Goal: Find specific page/section

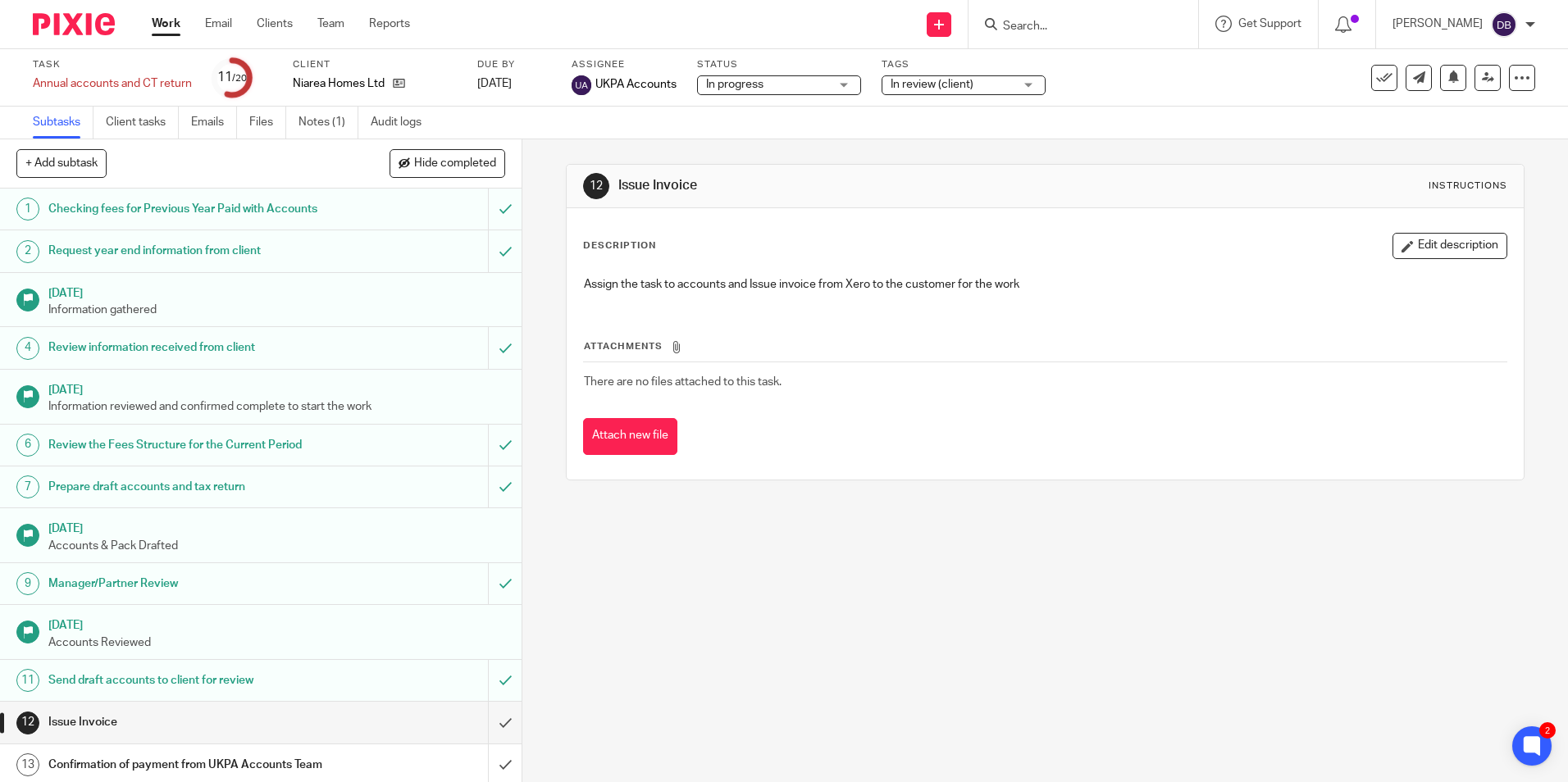
click at [1044, 15] on form at bounding box center [1089, 24] width 175 height 20
click at [1035, 37] on div at bounding box center [1083, 24] width 230 height 48
click at [1035, 24] on input "Search" at bounding box center [1075, 26] width 148 height 14
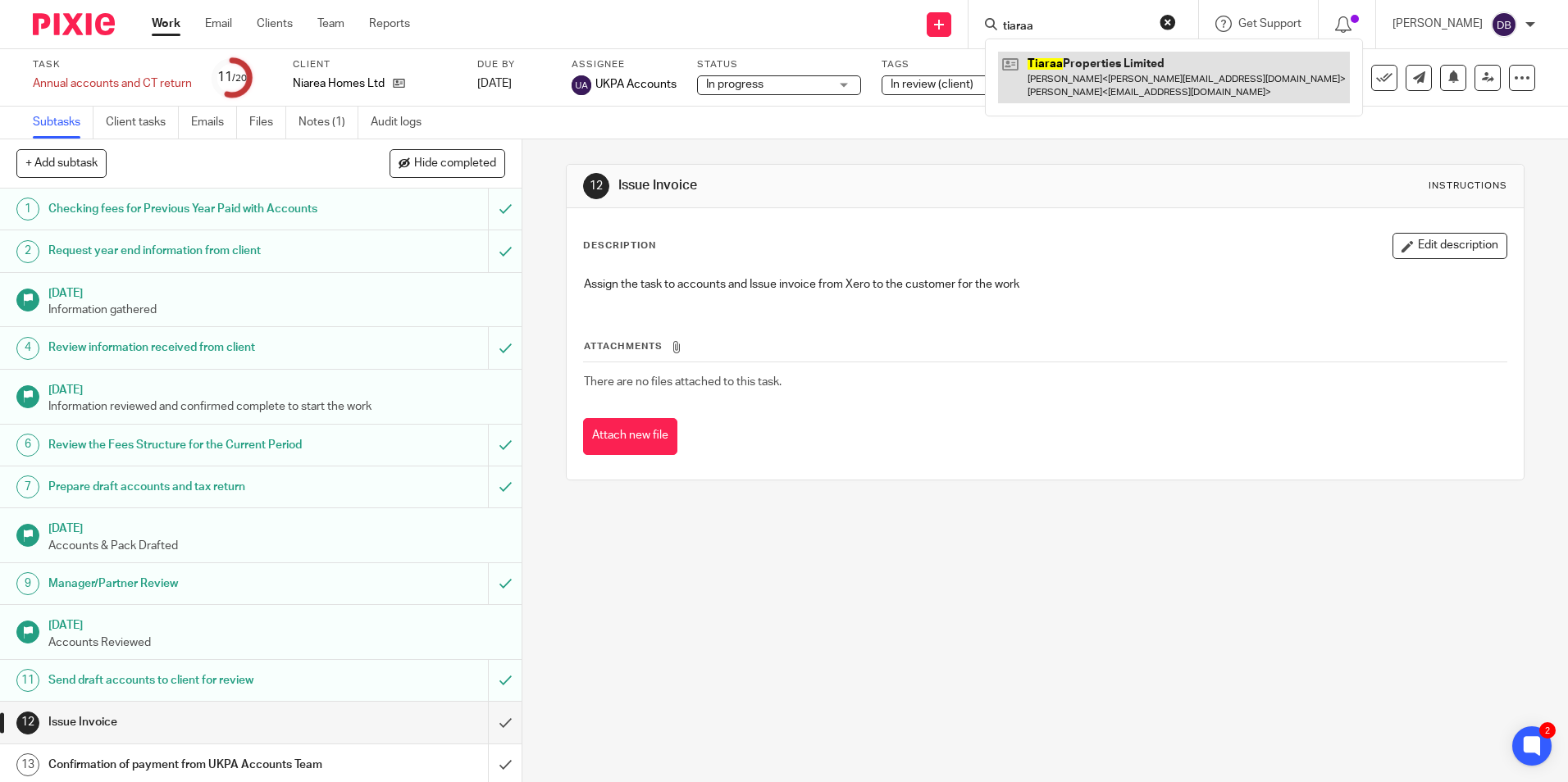
type input "tiaraa"
click at [1073, 52] on link at bounding box center [1174, 77] width 352 height 51
click at [1079, 57] on link at bounding box center [1174, 77] width 352 height 51
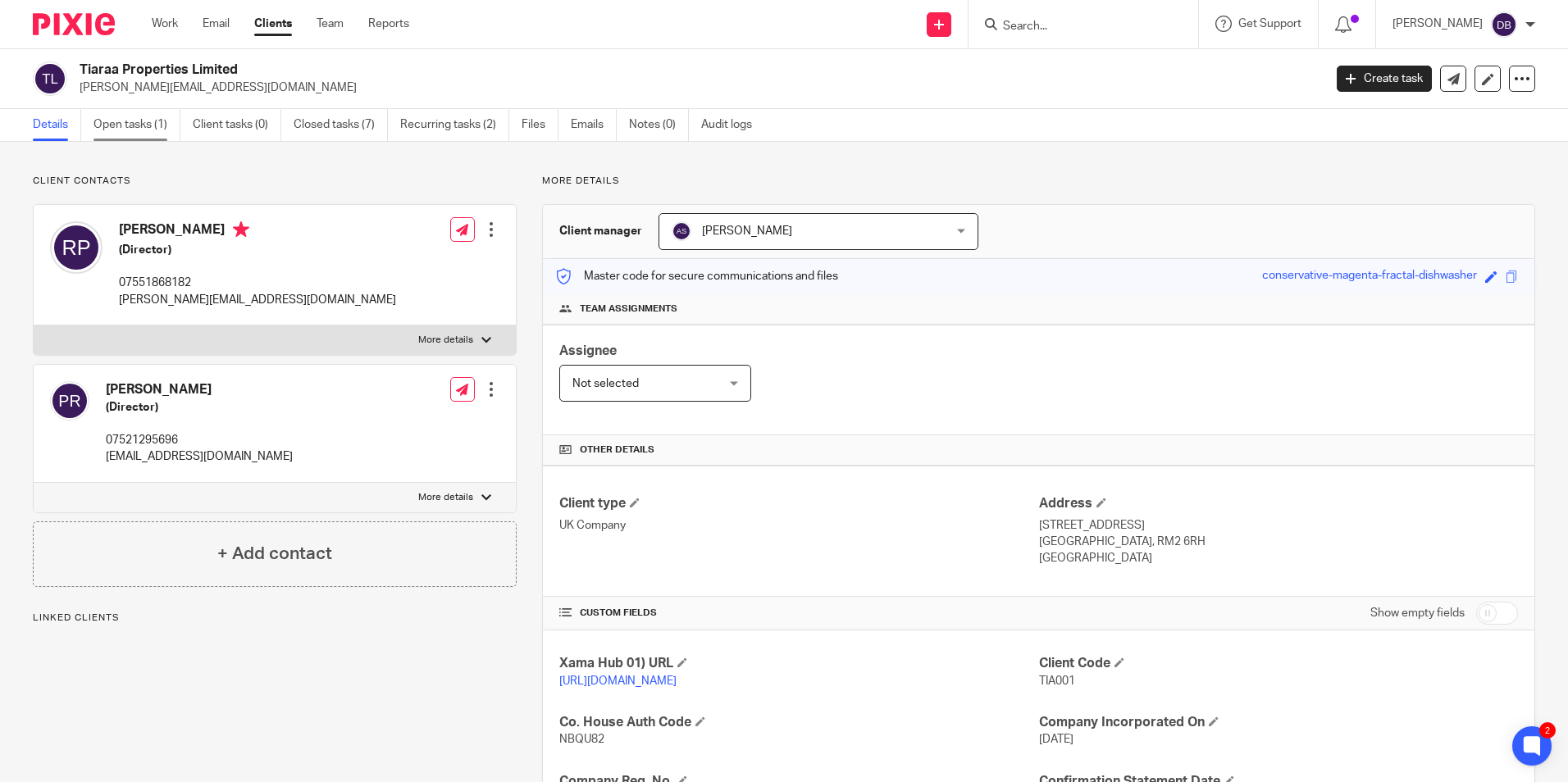
click at [129, 120] on link "Open tasks (1)" at bounding box center [136, 125] width 86 height 32
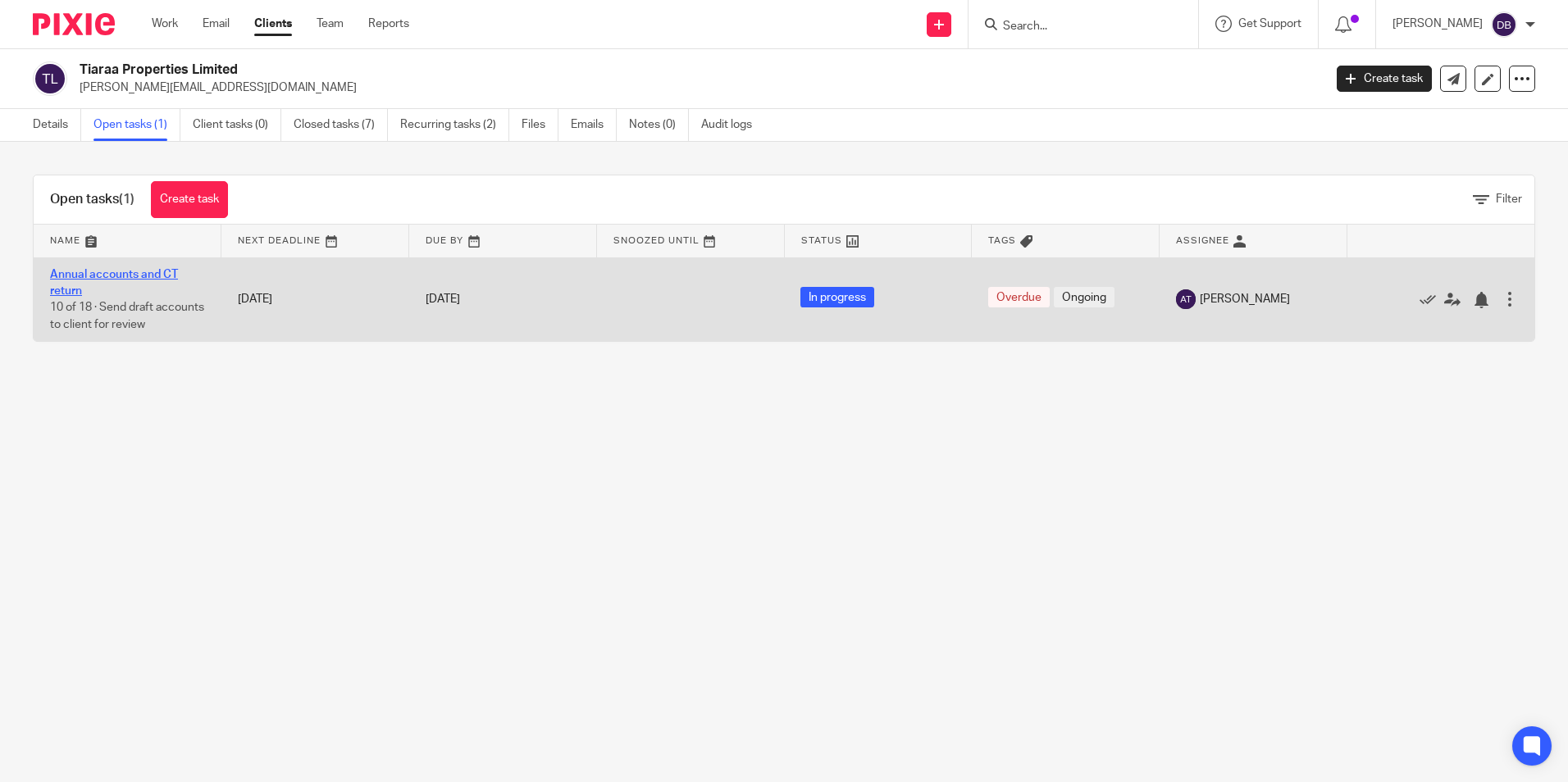
click at [78, 274] on link "Annual accounts and CT return" at bounding box center [113, 282] width 128 height 28
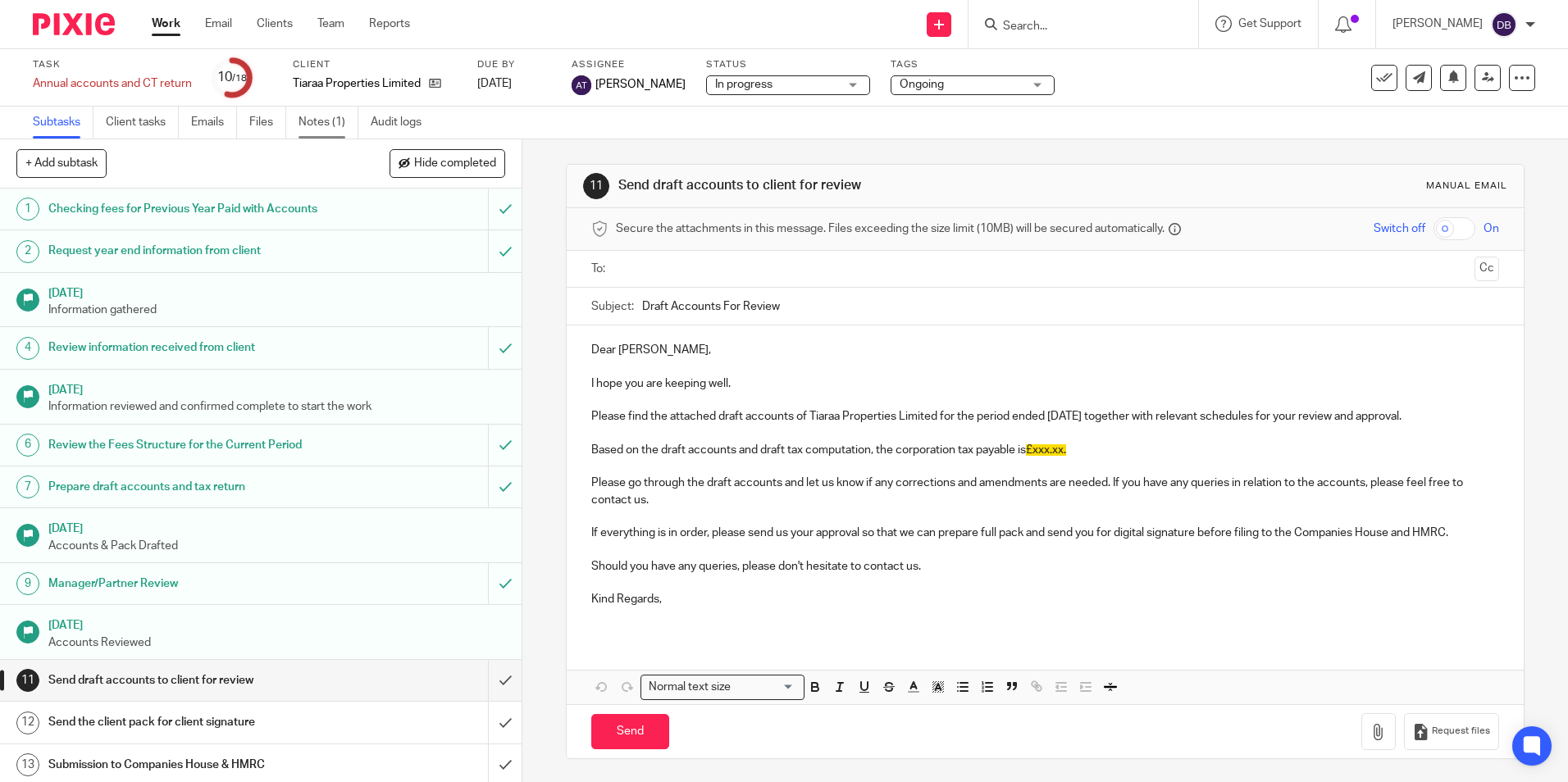
click at [336, 128] on link "Notes (1)" at bounding box center [329, 122] width 60 height 32
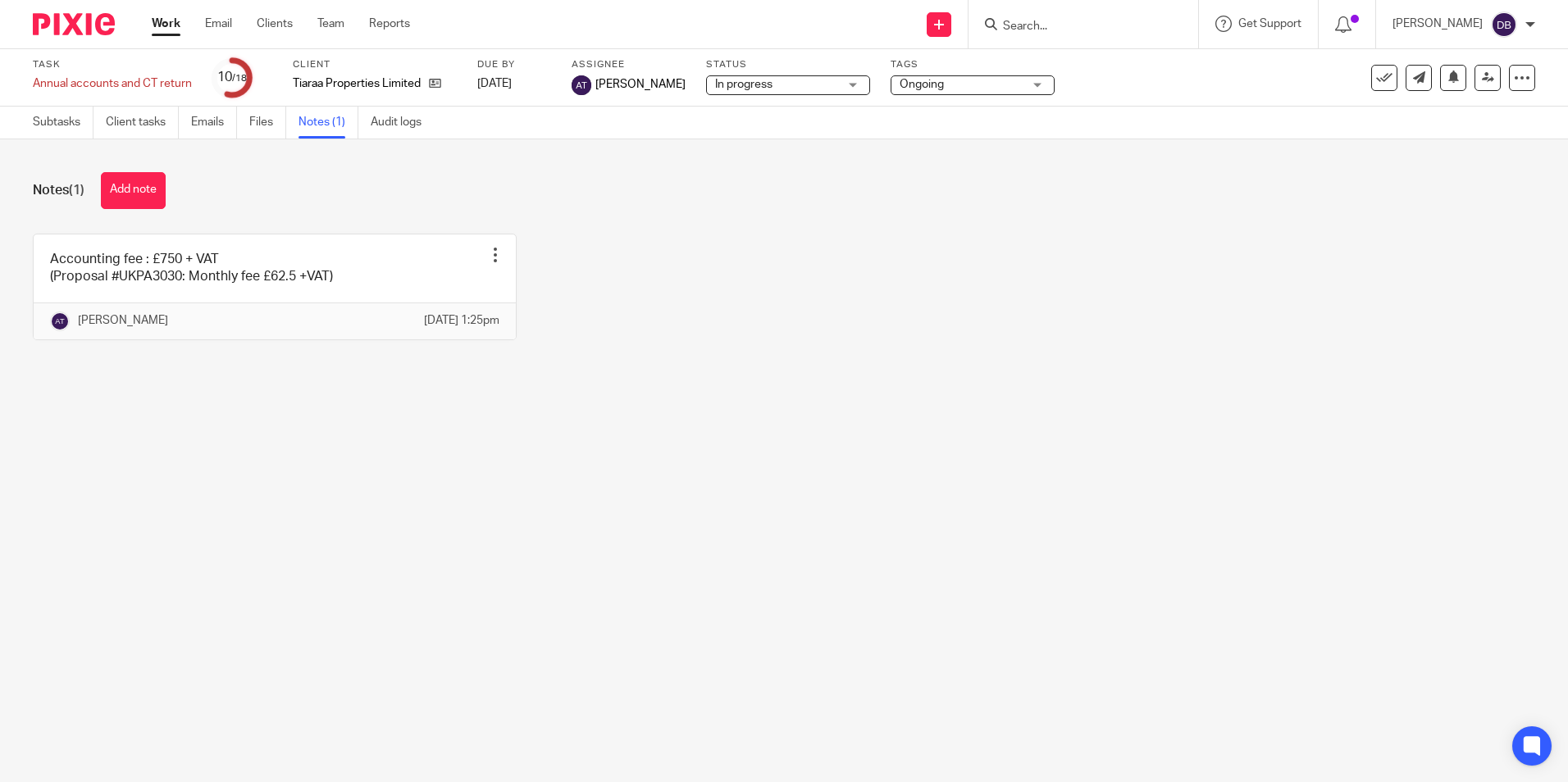
click at [324, 490] on main "Task Annual accounts and CT return Save Annual accounts and CT return 10 /18 Cl…" at bounding box center [784, 391] width 1568 height 782
click at [1036, 23] on input "Search" at bounding box center [1075, 26] width 148 height 14
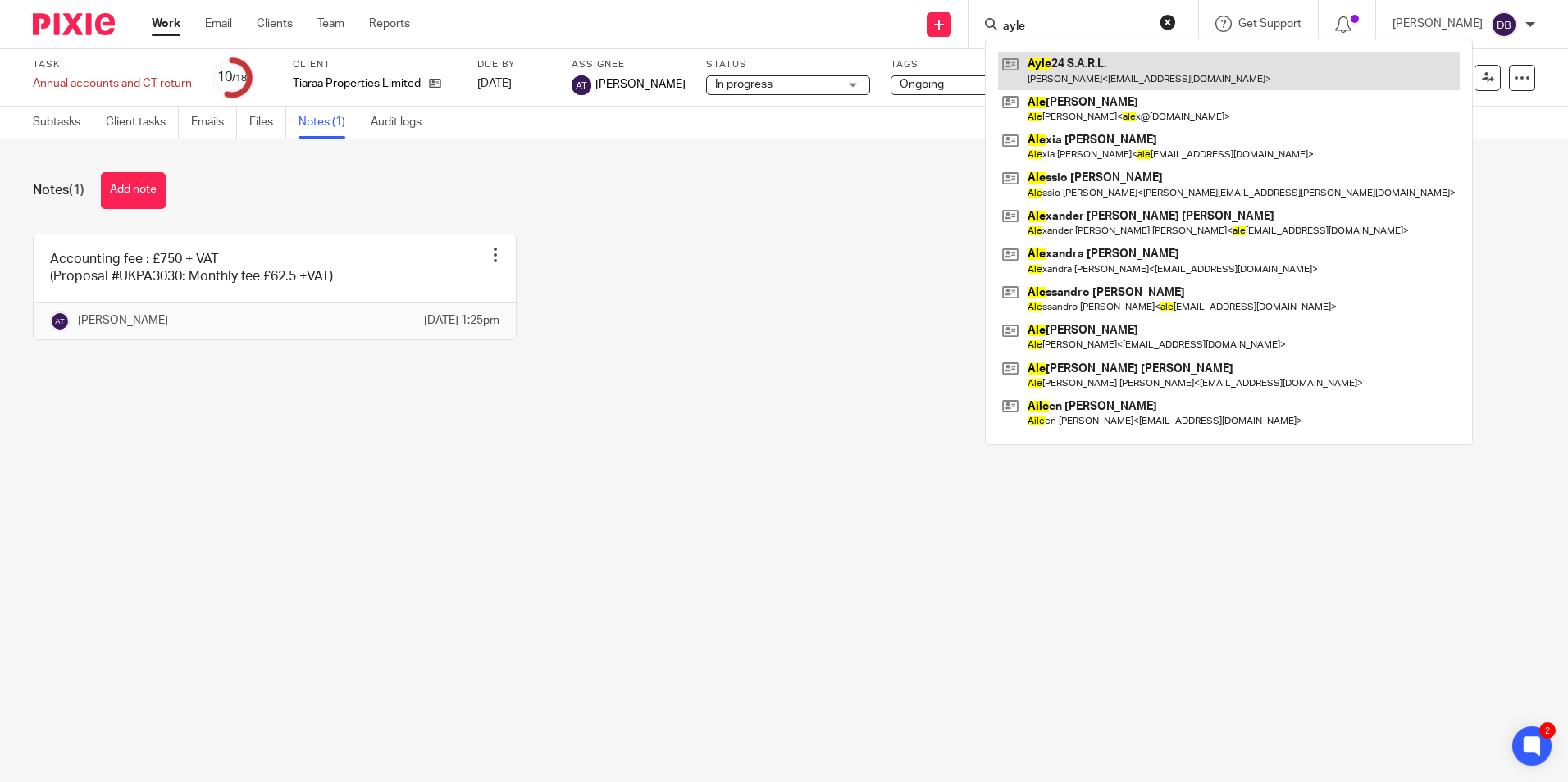
type input "ayle"
click at [1063, 70] on link at bounding box center [1229, 70] width 462 height 37
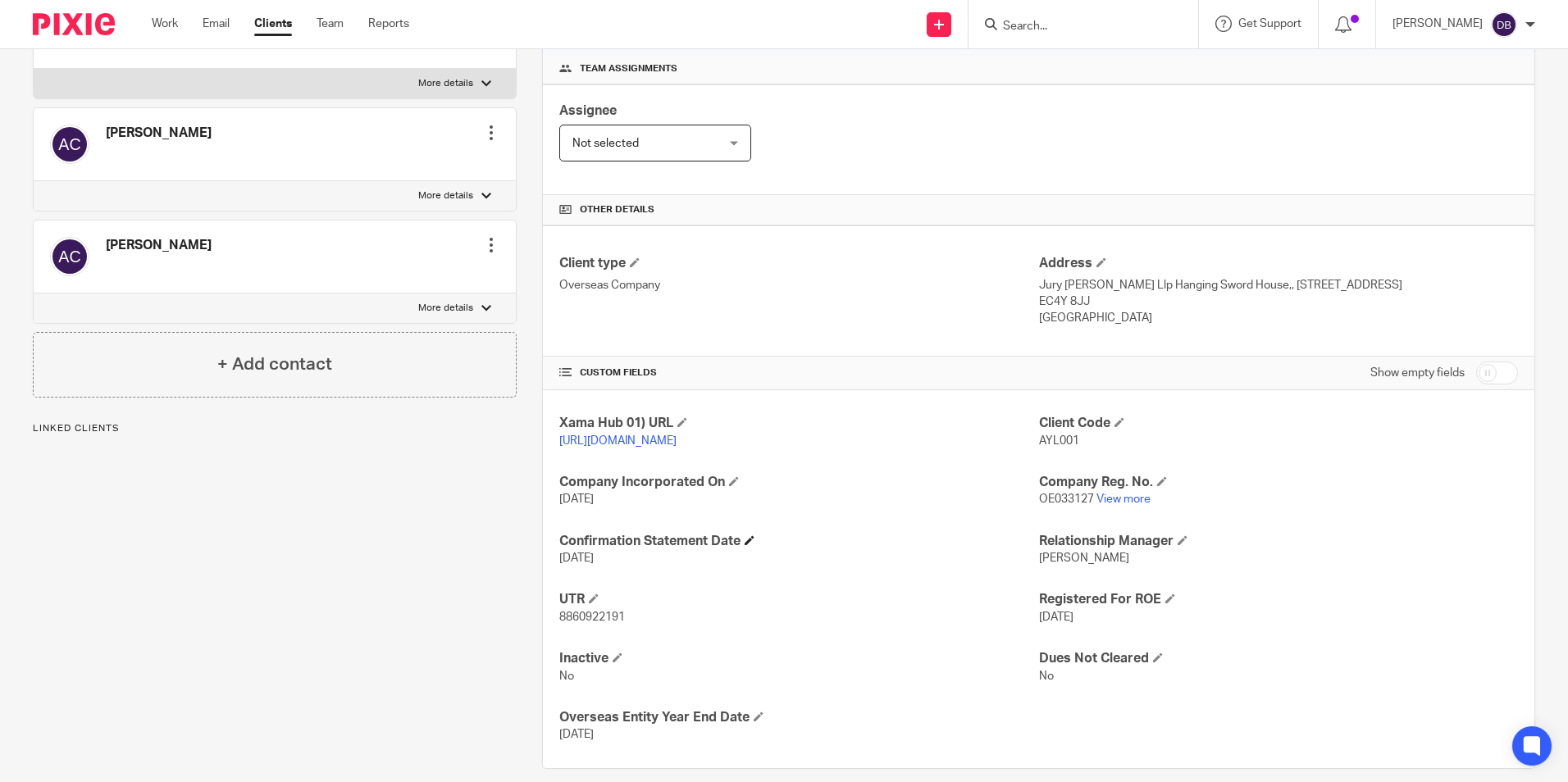
scroll to position [246, 0]
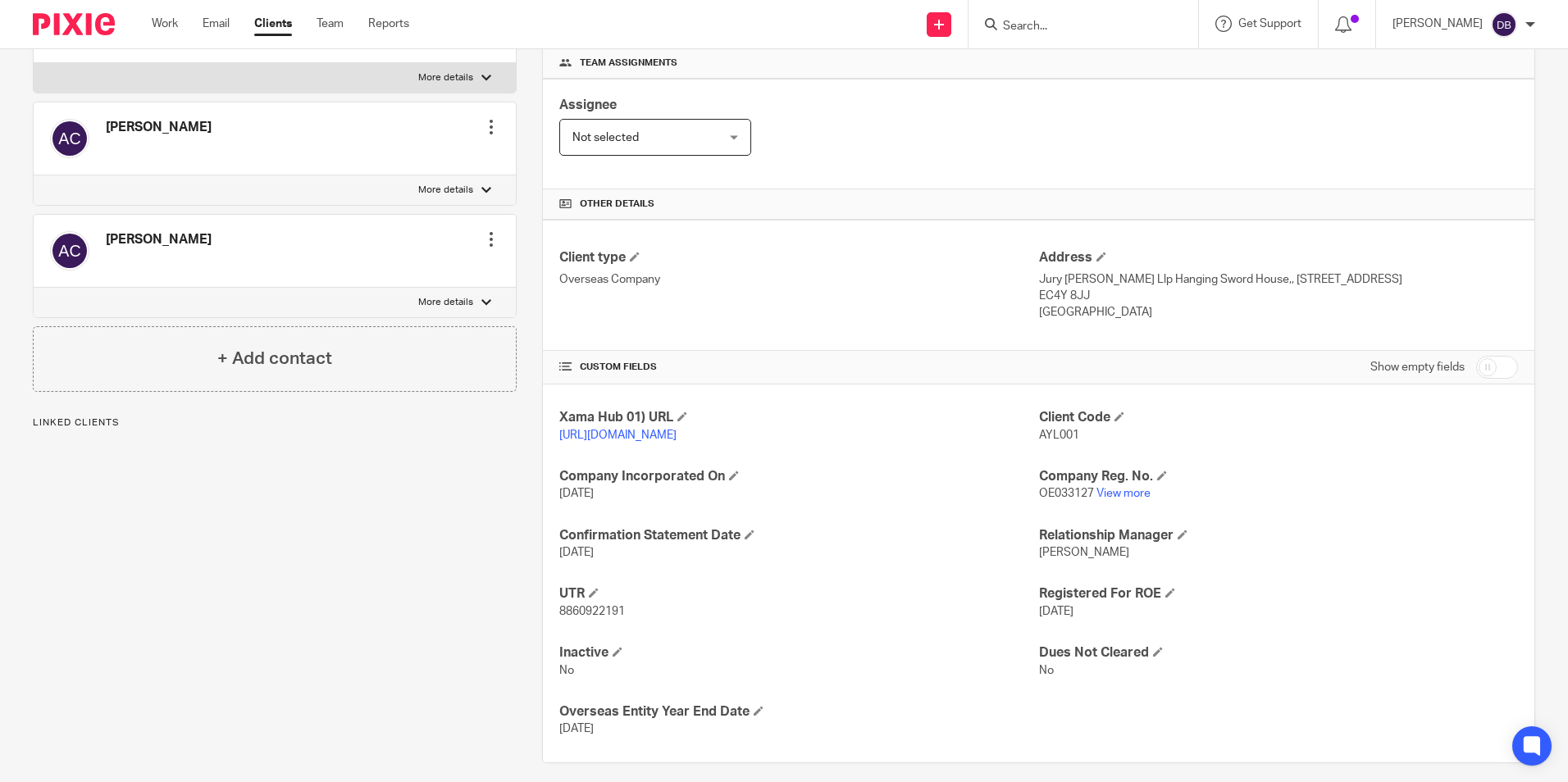
click at [1048, 500] on span "OE033127" at bounding box center [1066, 494] width 55 height 12
copy p "OE033127"
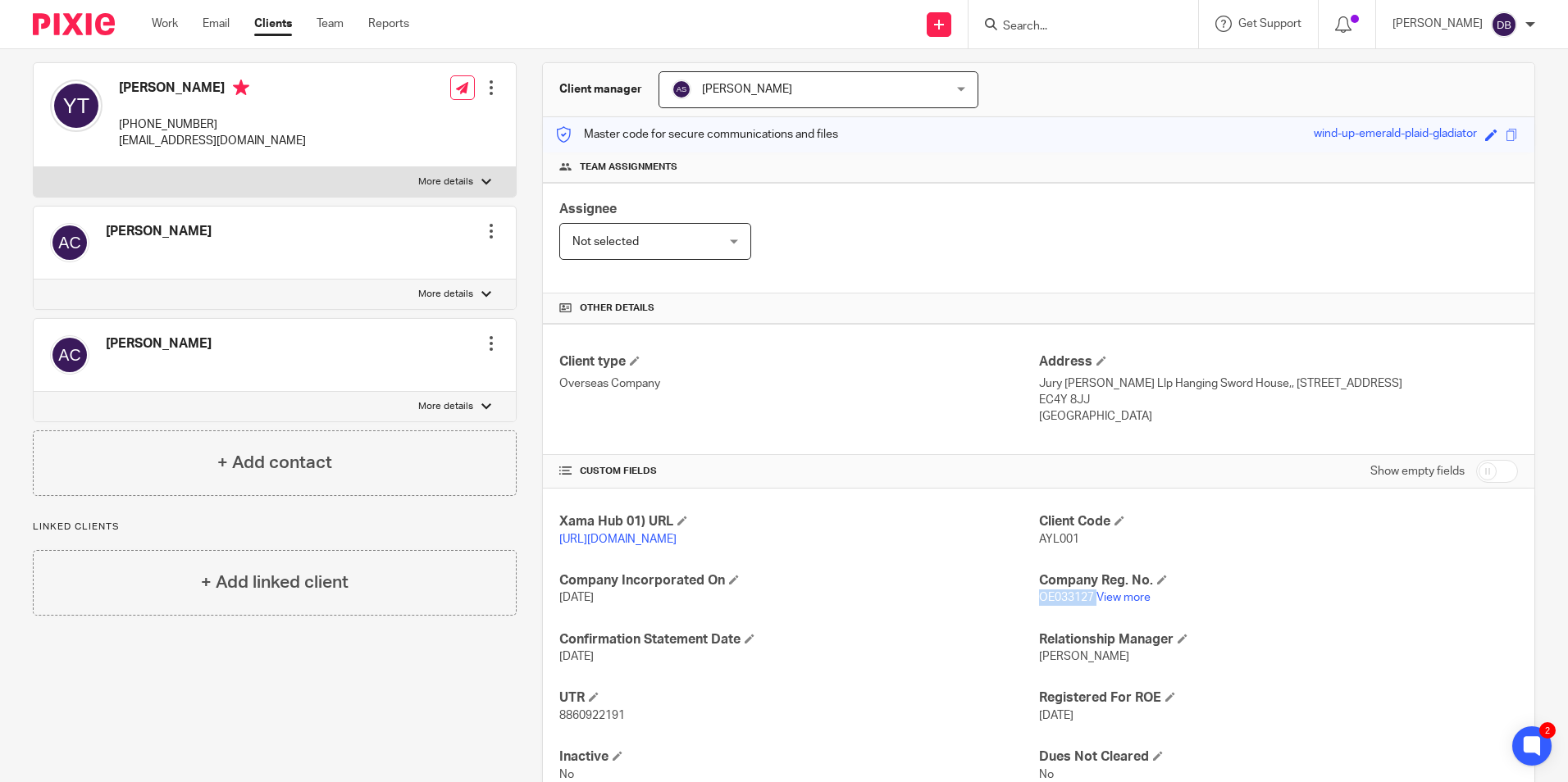
scroll to position [0, 0]
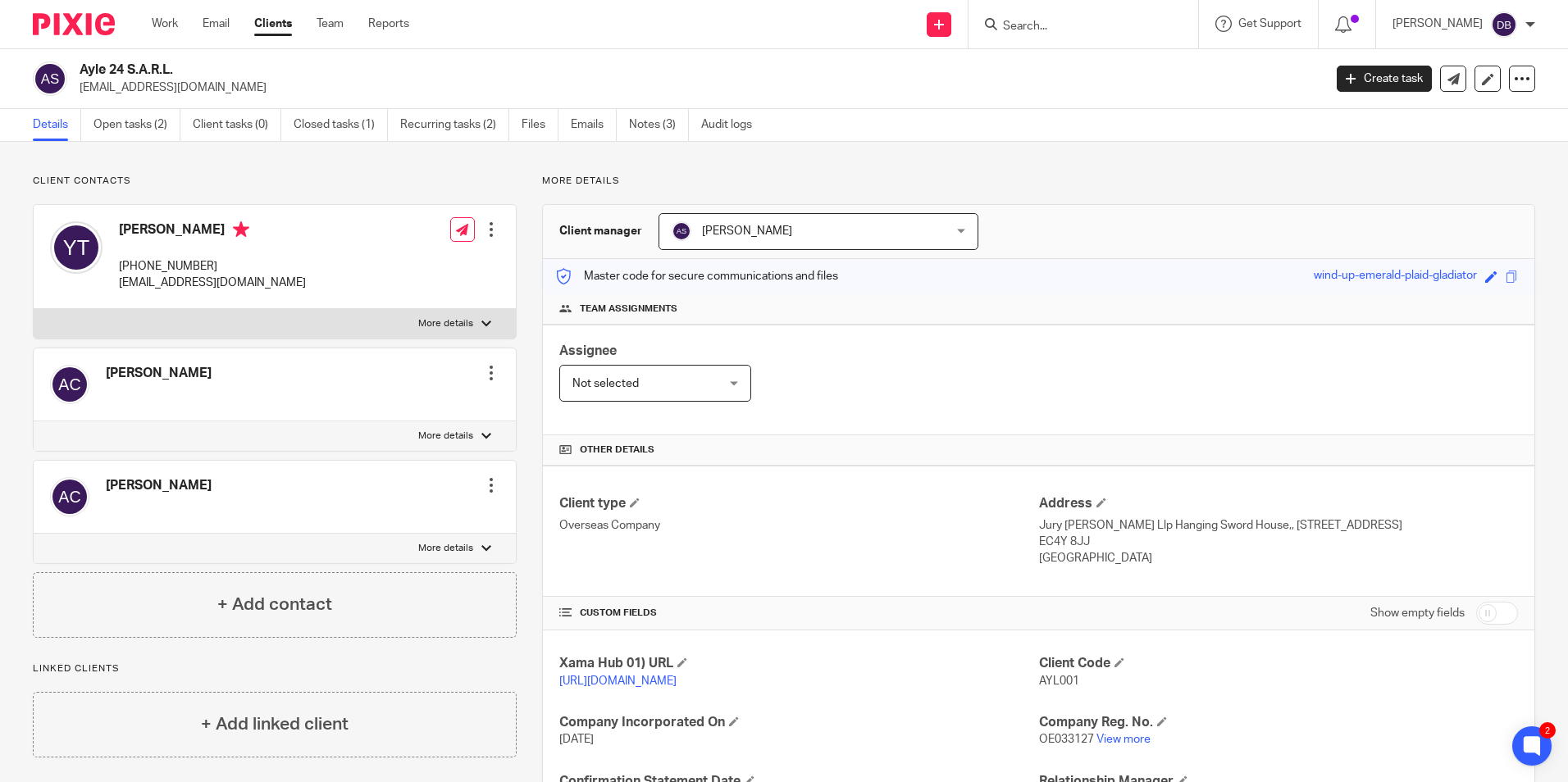
click at [1064, 10] on div at bounding box center [1083, 24] width 230 height 48
click at [1055, 23] on input "Search" at bounding box center [1075, 26] width 148 height 14
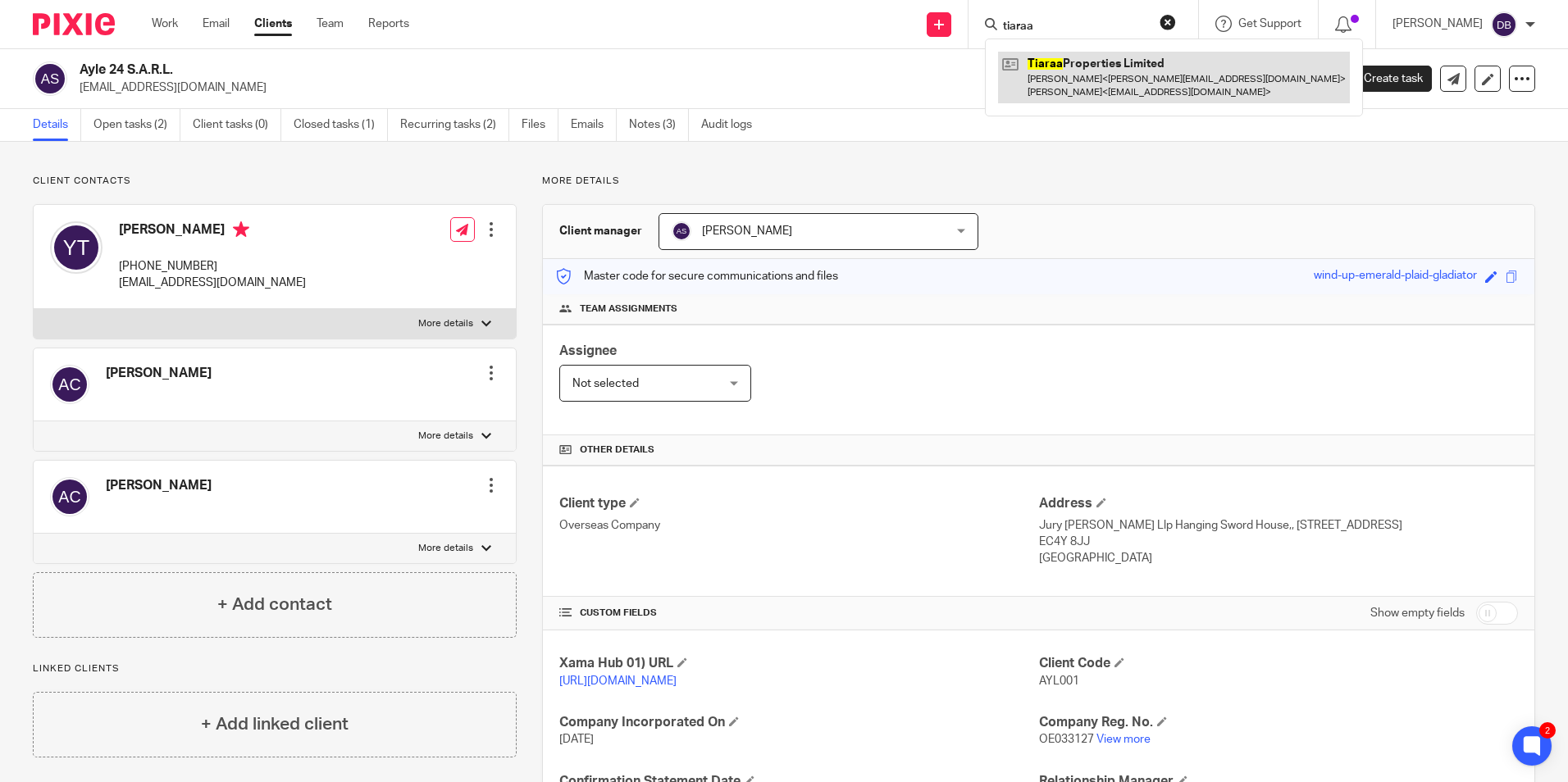
type input "tiaraa"
click at [1187, 70] on link at bounding box center [1174, 77] width 352 height 51
